Goal: Transaction & Acquisition: Purchase product/service

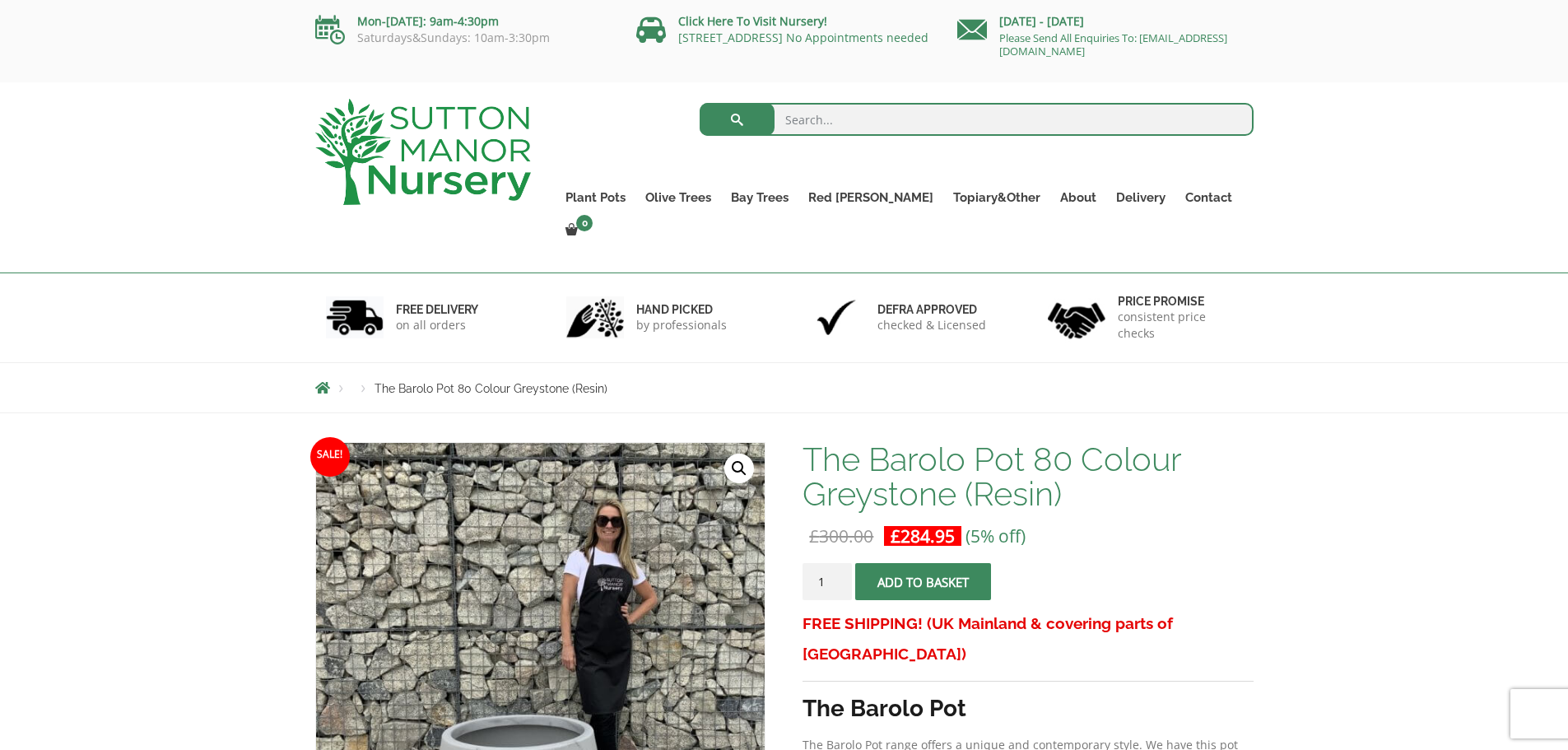
click at [880, 126] on input "search" at bounding box center [976, 119] width 554 height 33
type input "round planter"
click at [699, 103] on button "submit" at bounding box center [737, 119] width 75 height 33
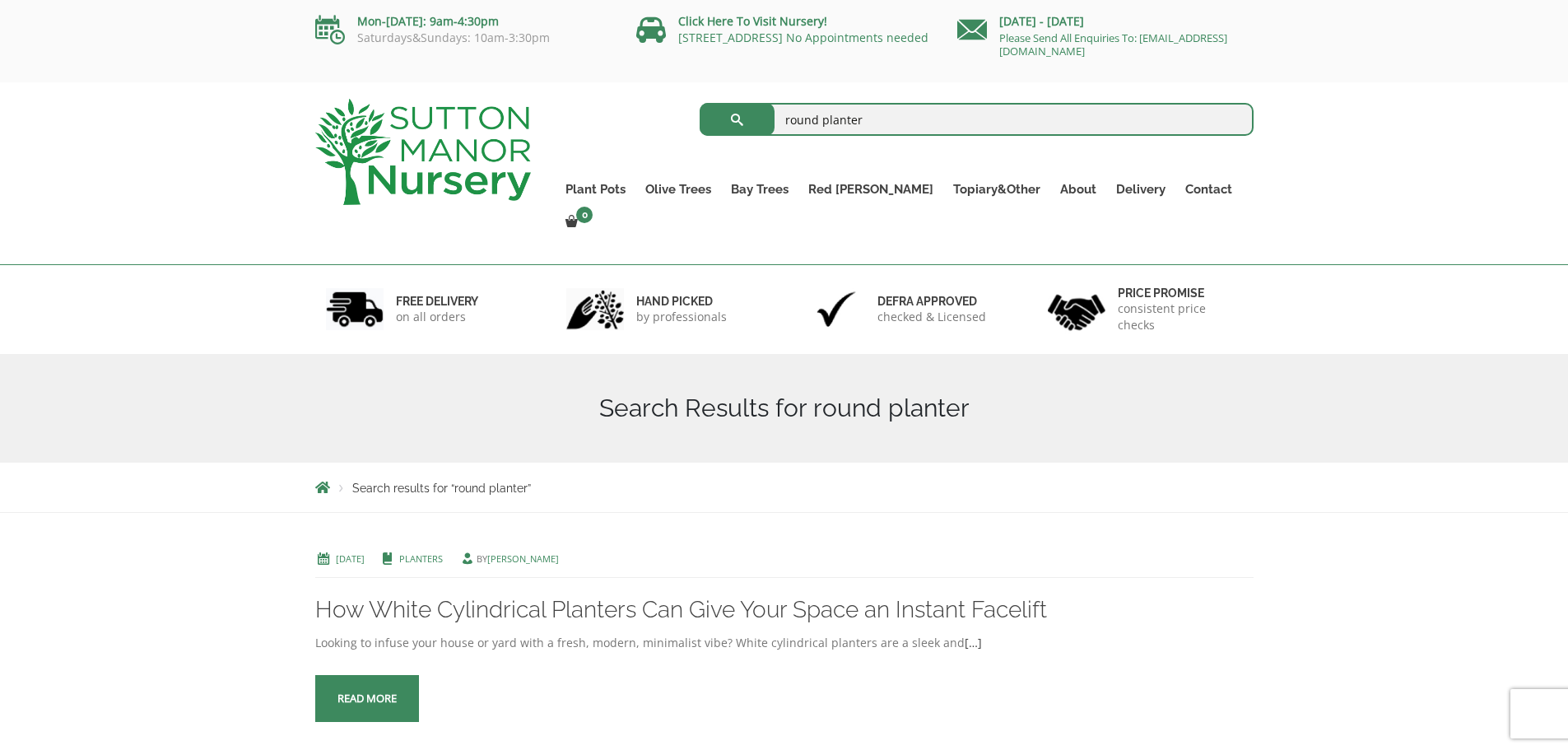
drag, startPoint x: 833, startPoint y: 112, endPoint x: 815, endPoint y: 116, distance: 18.4
click at [815, 116] on input "round planter" at bounding box center [976, 119] width 554 height 33
type input "round pot"
click at [699, 103] on button "submit" at bounding box center [737, 119] width 75 height 33
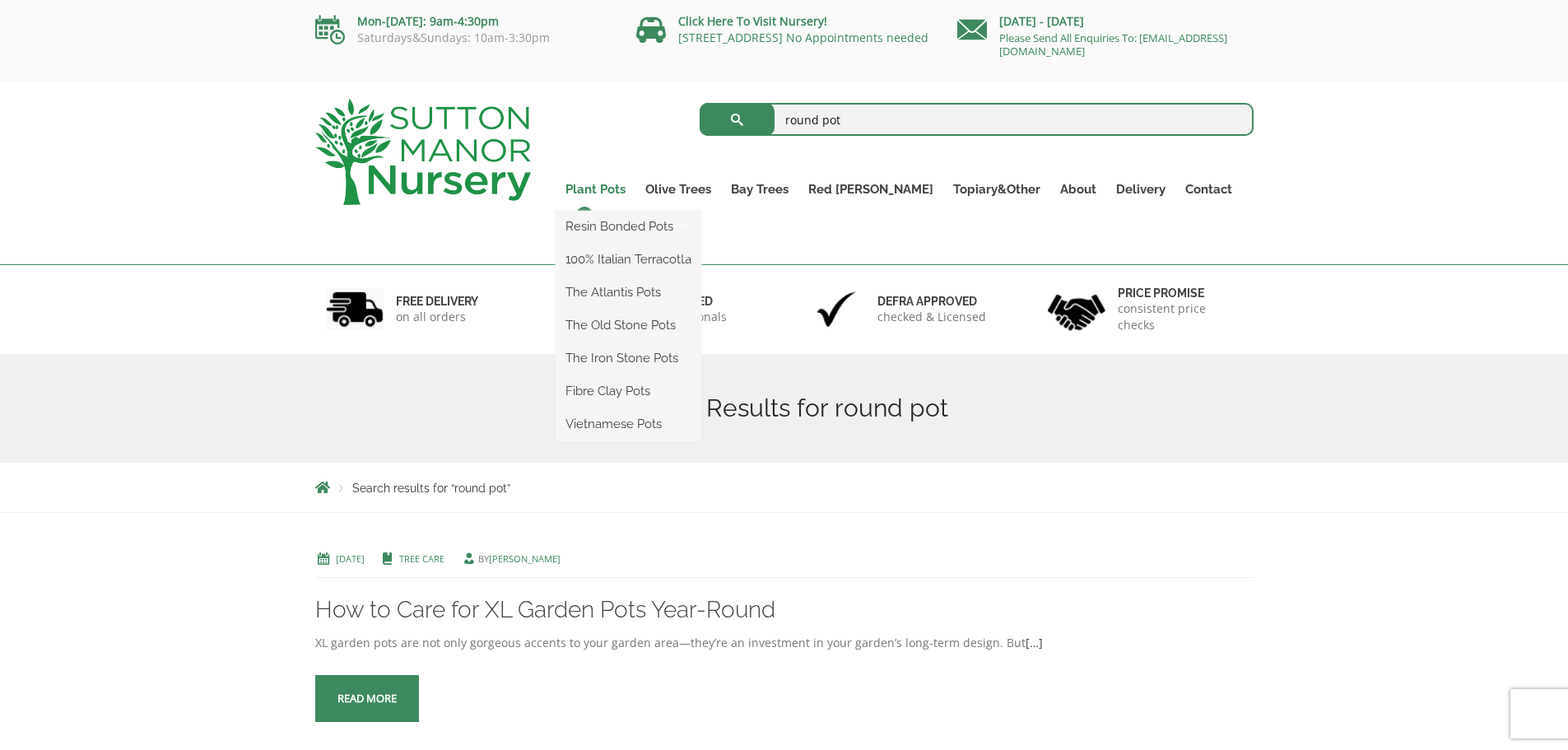
click at [636, 186] on link "Plant Pots" at bounding box center [595, 190] width 80 height 23
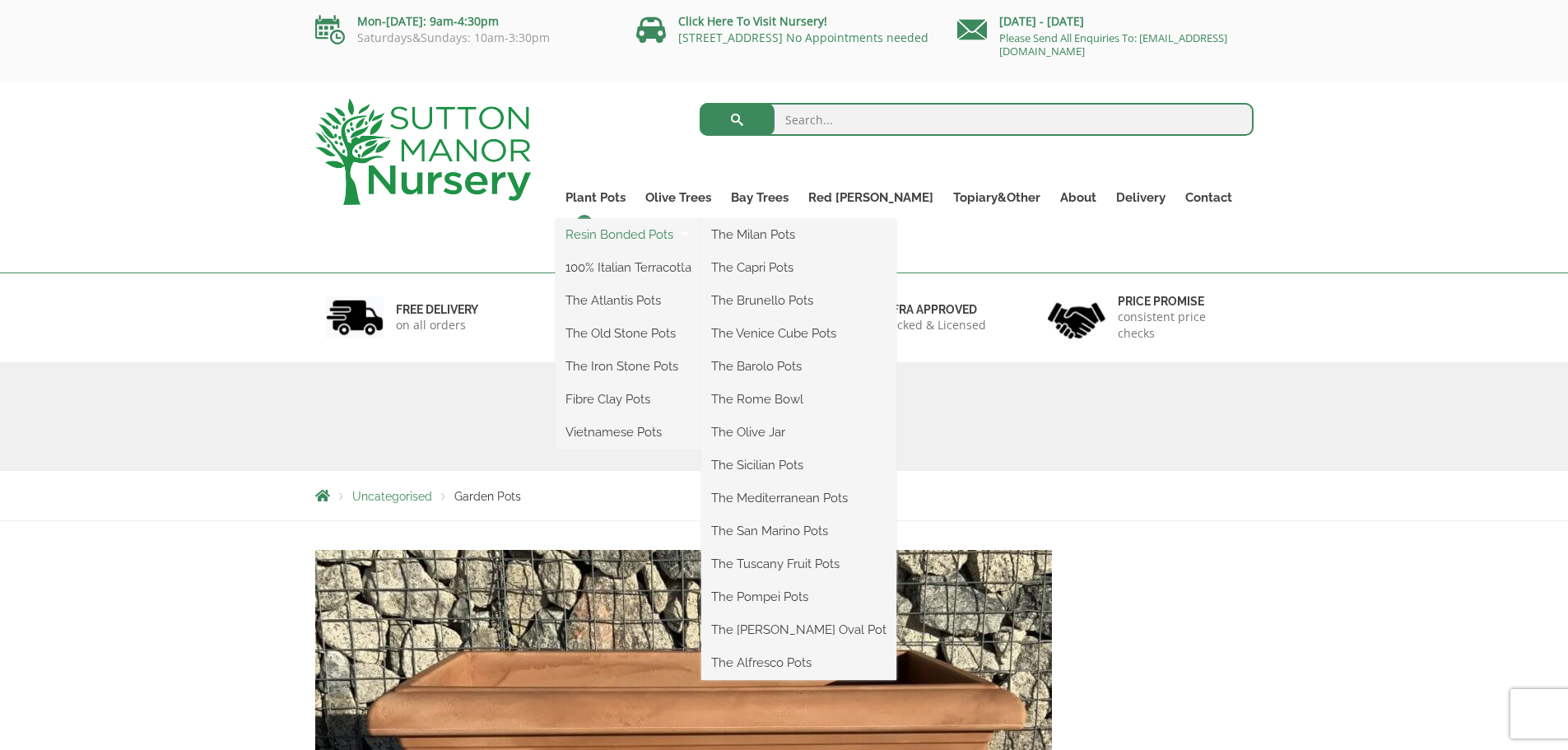
click at [641, 229] on link "Resin Bonded Pots" at bounding box center [629, 235] width 146 height 25
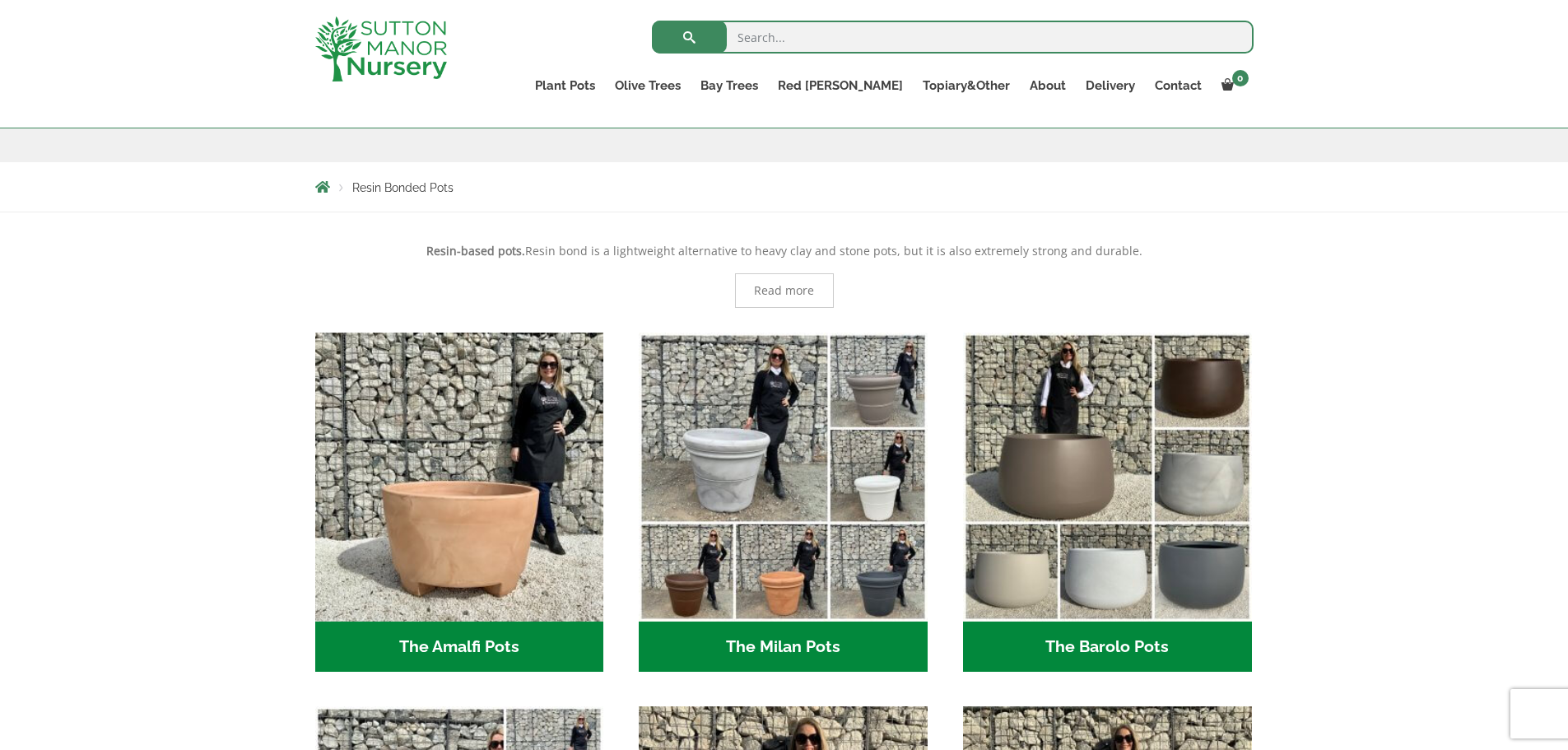
scroll to position [495, 0]
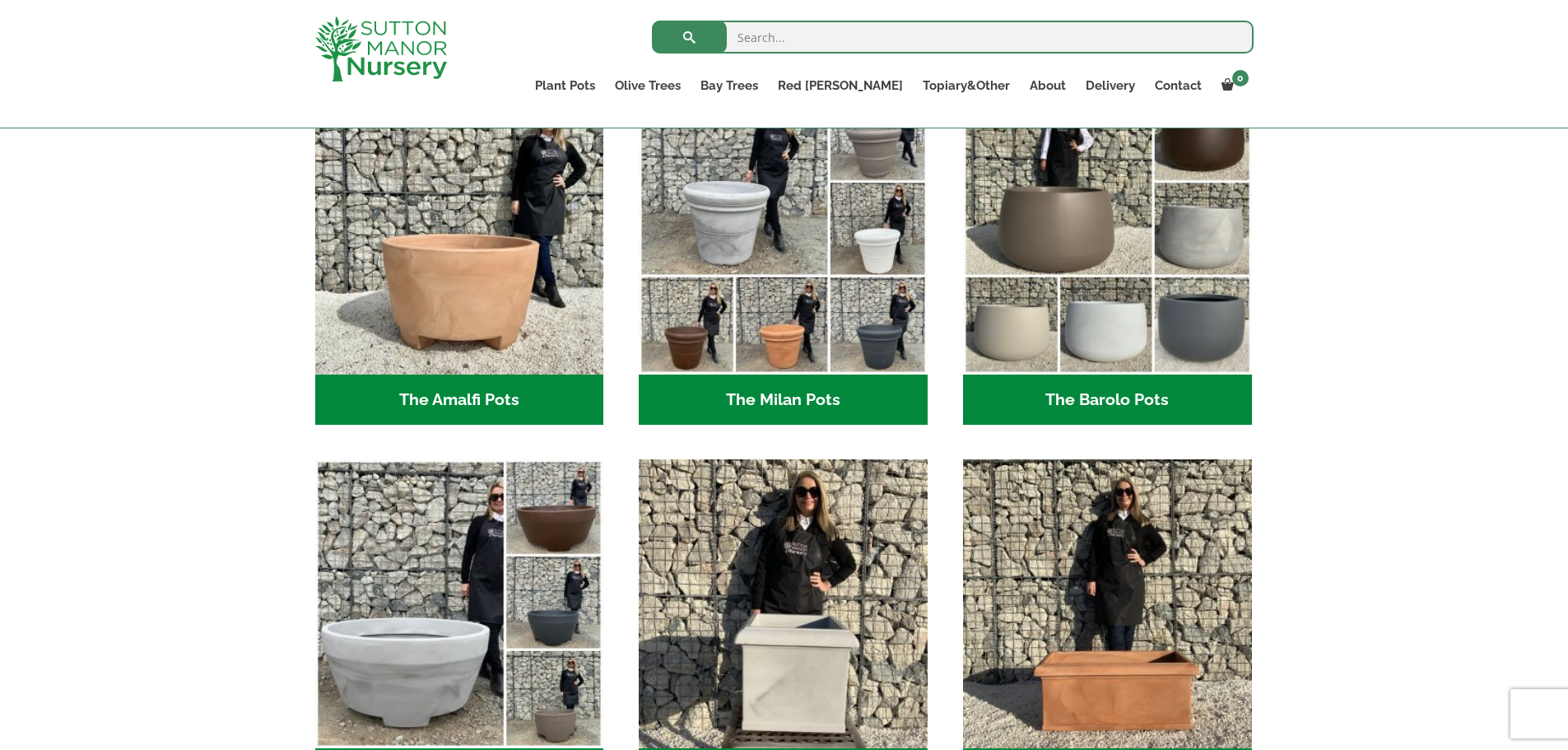
click at [1121, 409] on h2 "The Barolo Pots (36)" at bounding box center [1108, 400] width 289 height 51
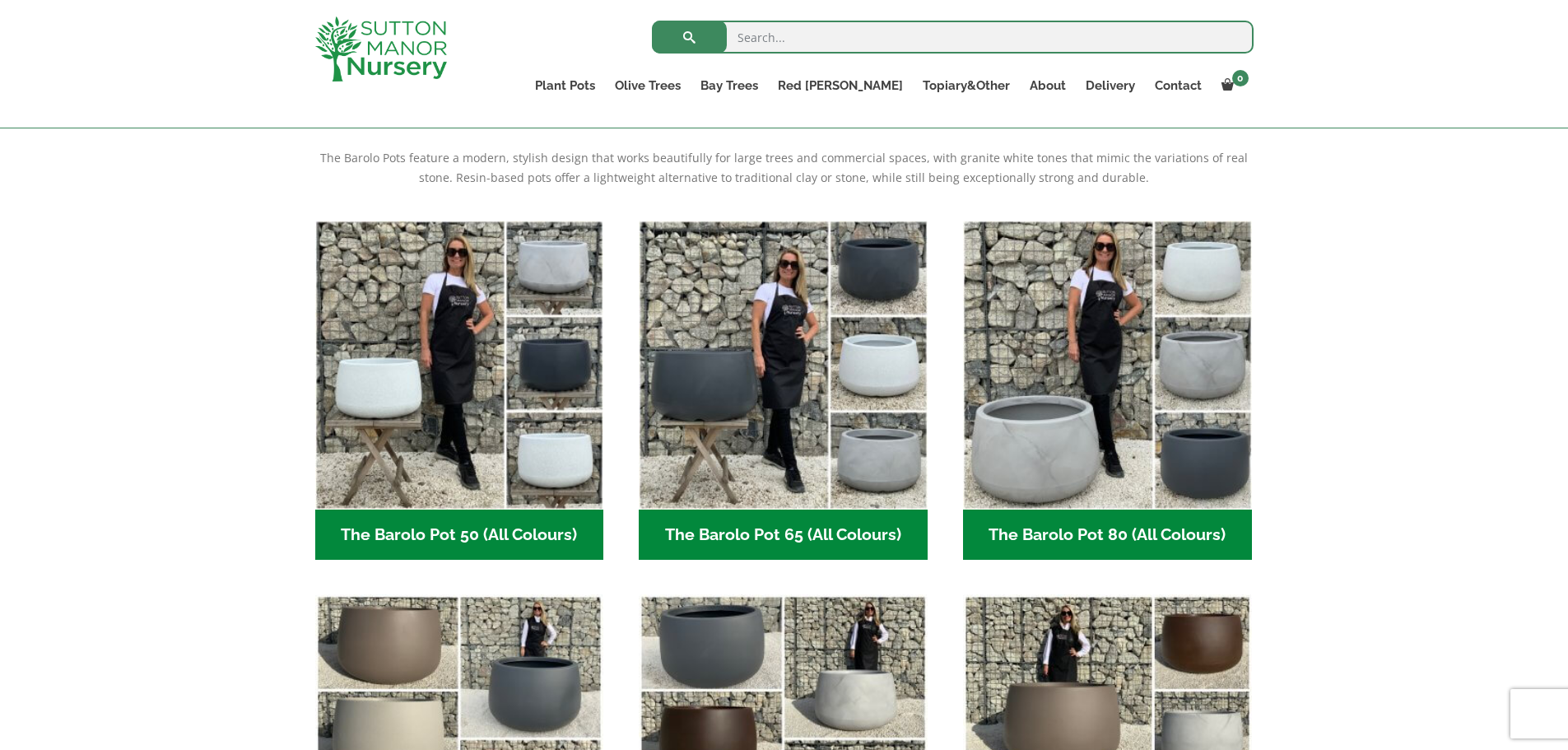
scroll to position [495, 0]
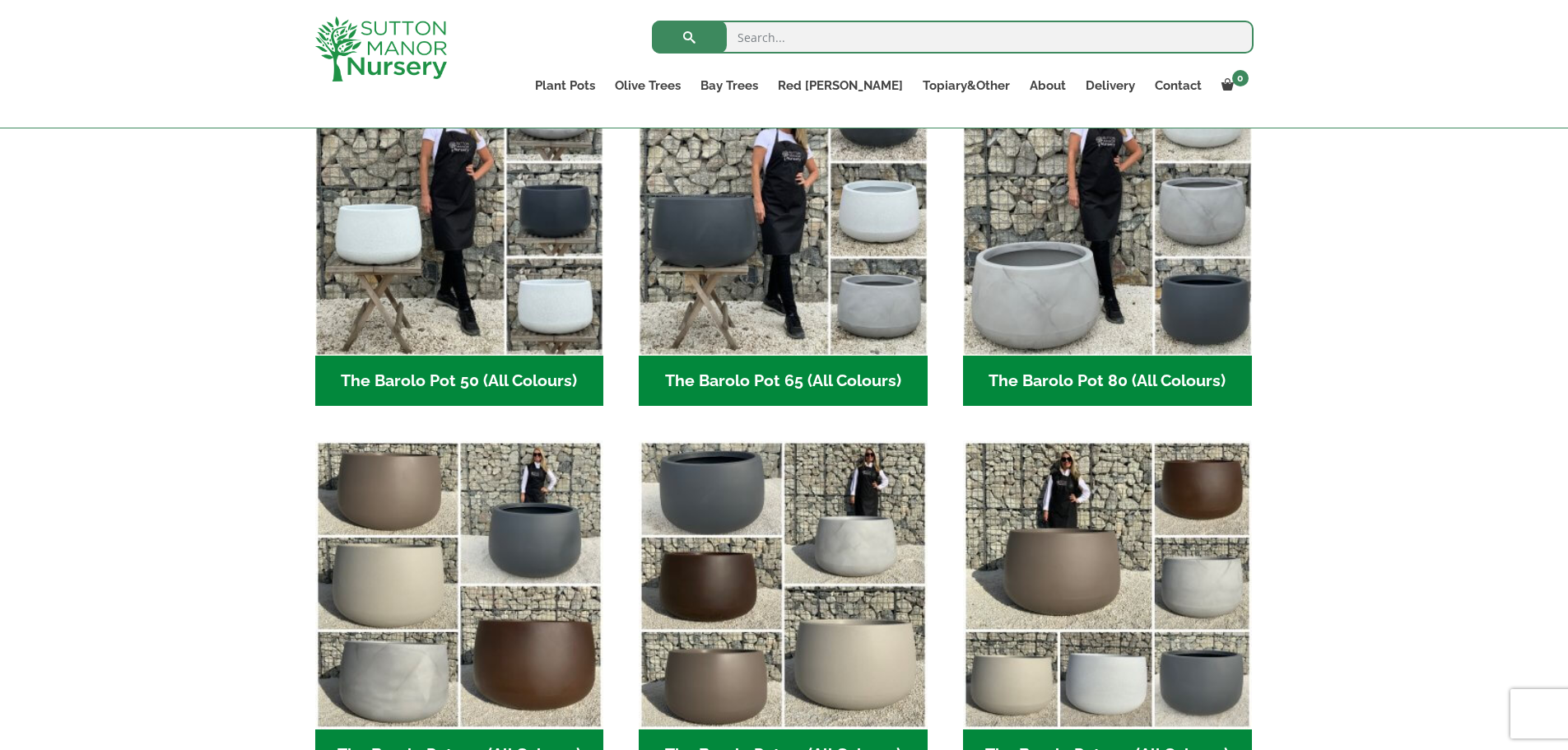
click at [1133, 382] on h2 "The Barolo Pot 80 (All Colours) (6)" at bounding box center [1108, 381] width 289 height 51
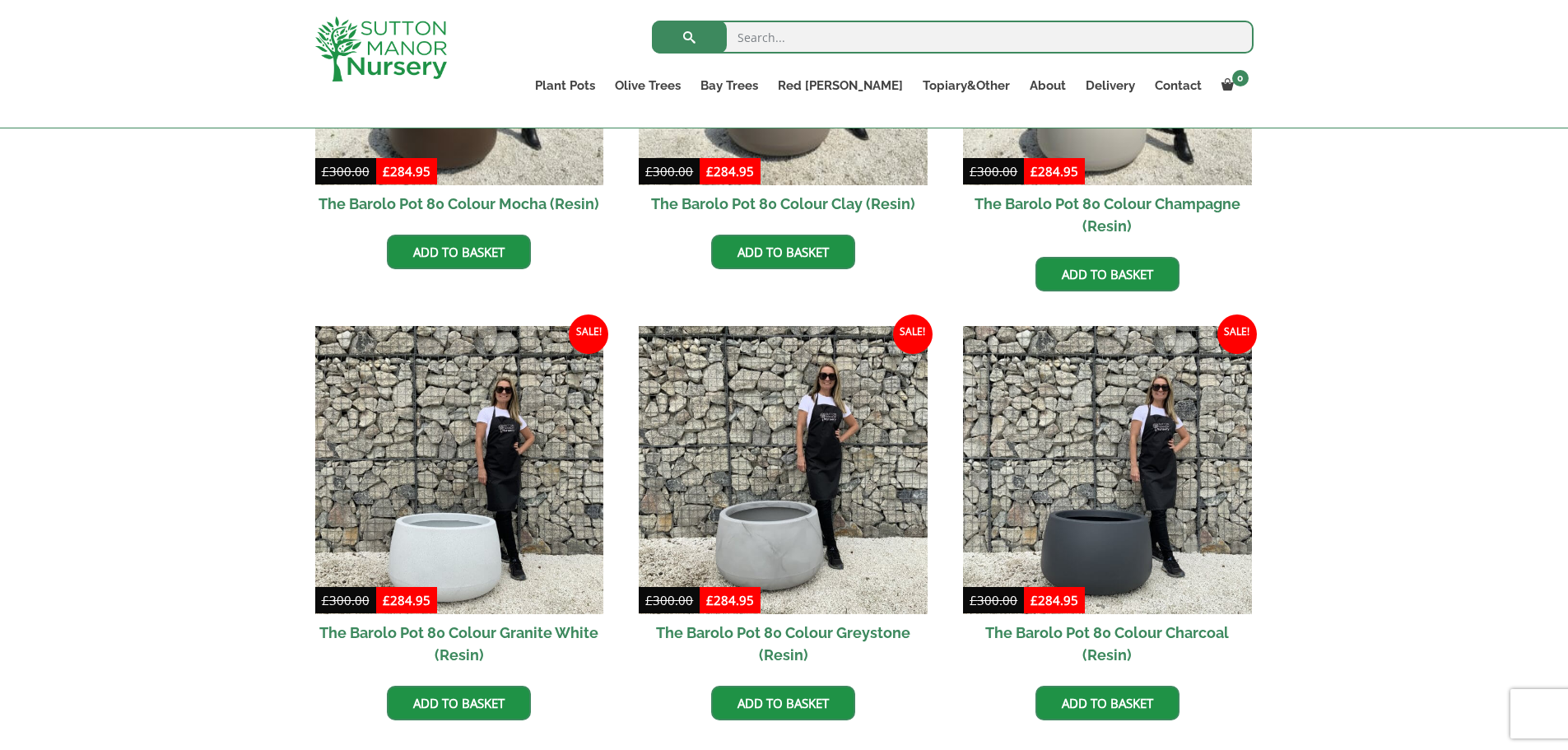
scroll to position [988, 0]
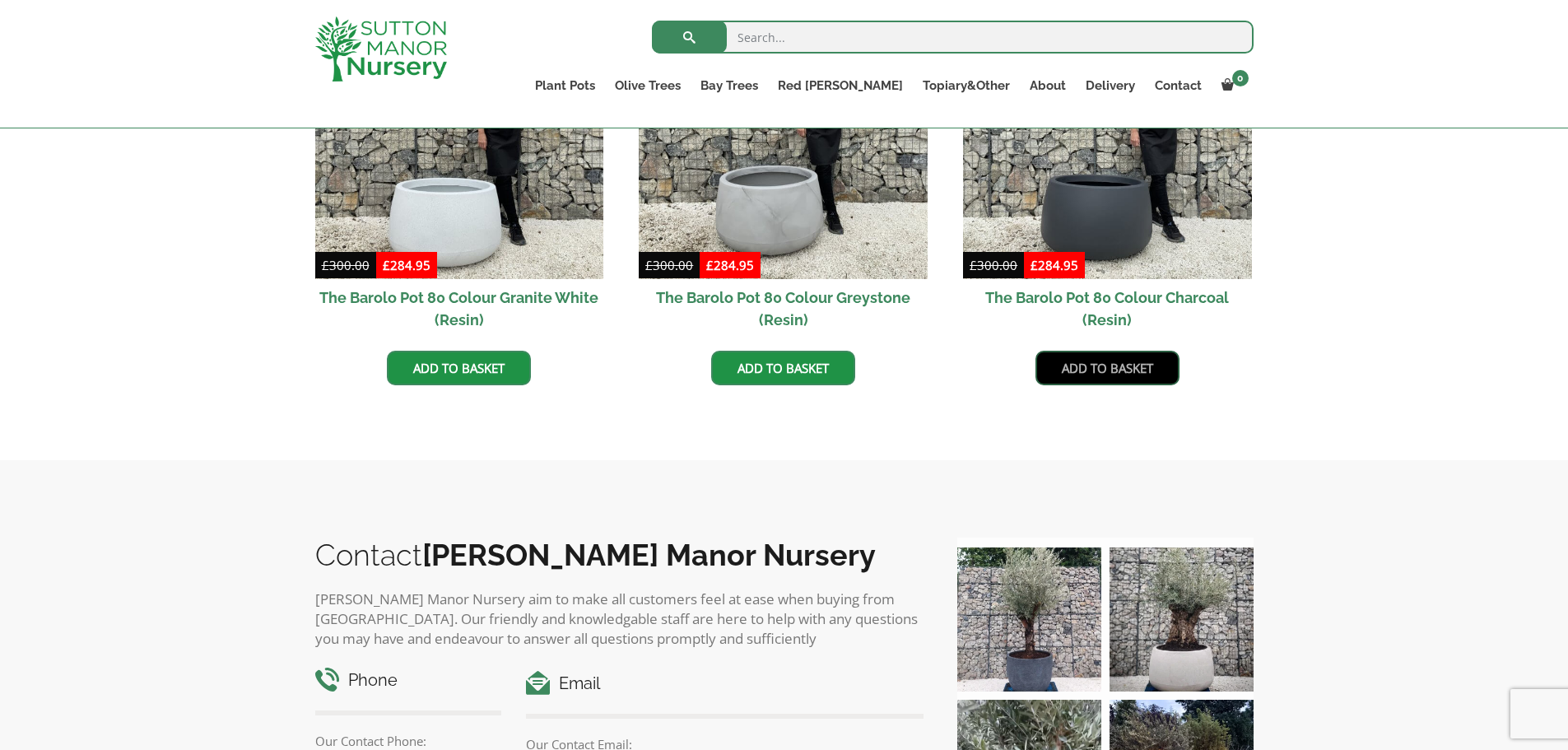
click at [1106, 373] on link "Add to basket" at bounding box center [1107, 368] width 144 height 35
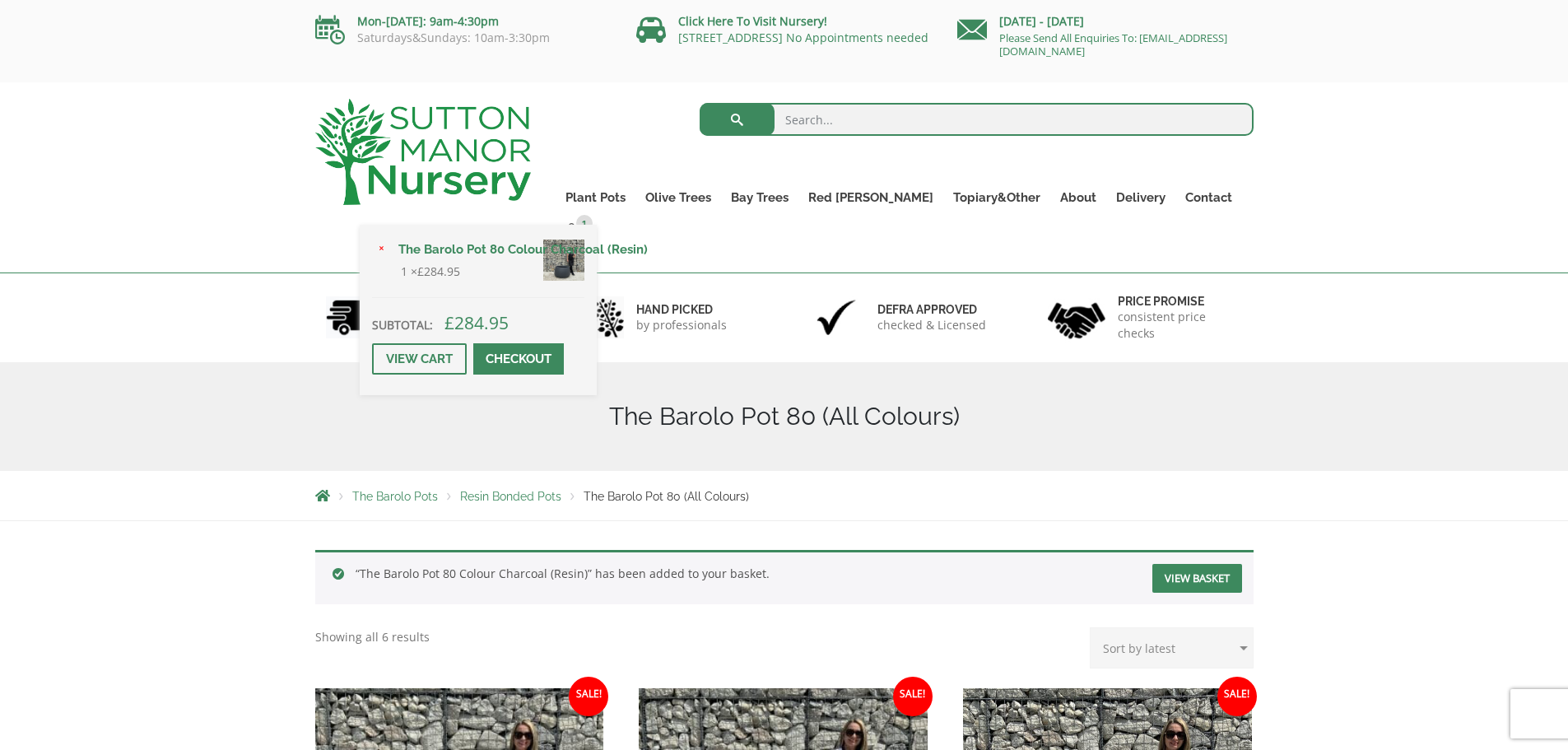
click at [564, 343] on link "Checkout" at bounding box center [518, 358] width 90 height 31
